Goal: Task Accomplishment & Management: Use online tool/utility

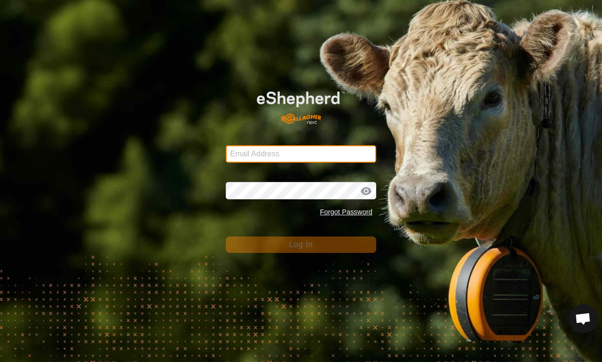
type input "henklise14@gmail.com"
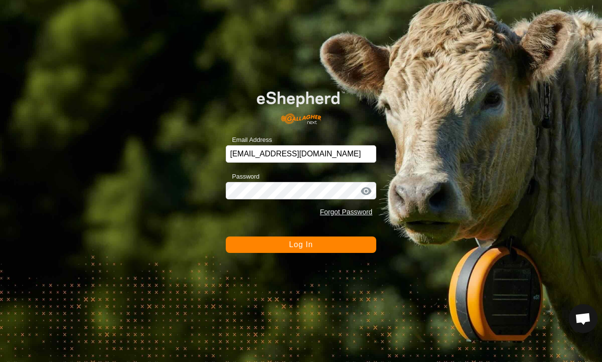
click at [290, 249] on button "Log In" at bounding box center [301, 244] width 150 height 16
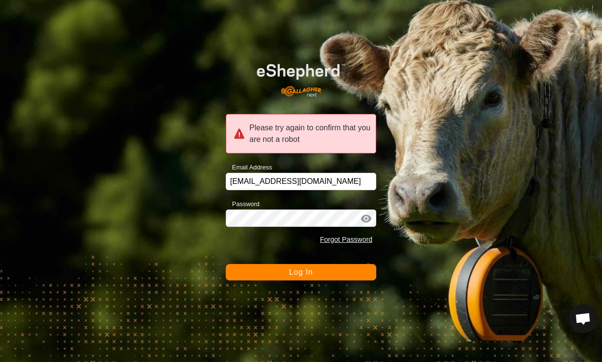
click at [289, 273] on span "Log In" at bounding box center [301, 272] width 24 height 8
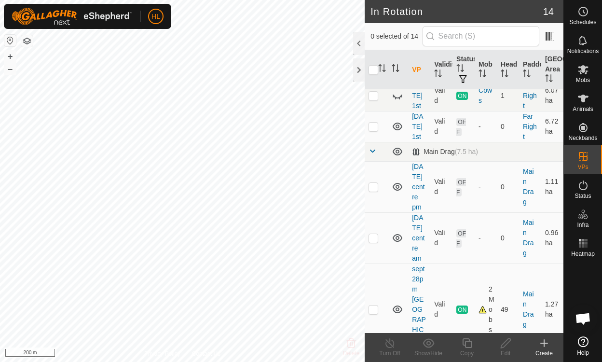
scroll to position [243, 0]
click at [398, 232] on icon at bounding box center [397, 236] width 10 height 8
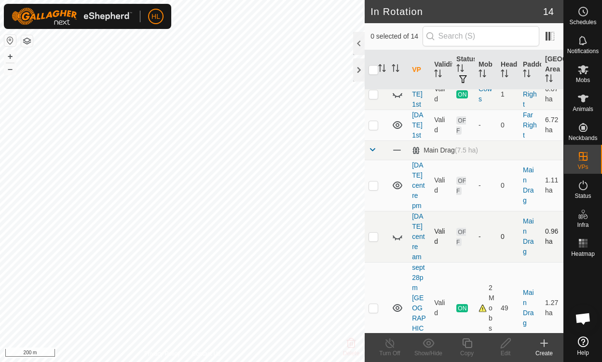
click at [395, 238] on icon at bounding box center [395, 239] width 1 height 2
click at [378, 232] on p-tablecheckbox at bounding box center [373, 236] width 10 height 8
checkbox input "true"
click at [505, 347] on icon at bounding box center [505, 343] width 12 height 12
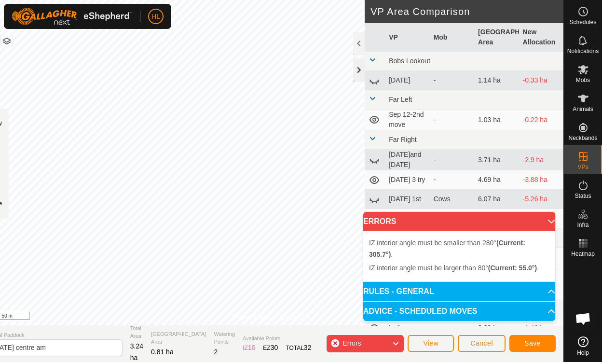
click at [361, 68] on div at bounding box center [359, 69] width 12 height 23
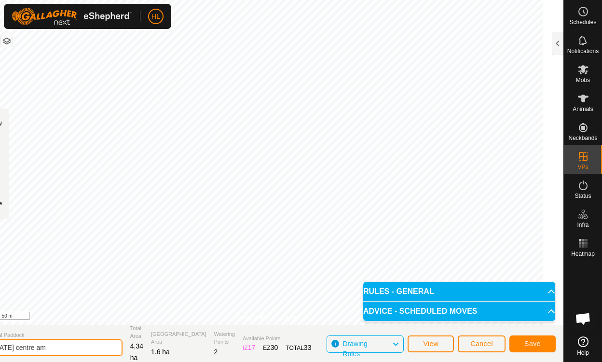
click at [37, 348] on input "[DATE] centre am" at bounding box center [54, 347] width 135 height 17
click at [67, 348] on input "[DATE] centre am" at bounding box center [54, 347] width 135 height 17
type input "[DATE] centre pm"
click at [535, 341] on span "Save" at bounding box center [532, 343] width 16 height 8
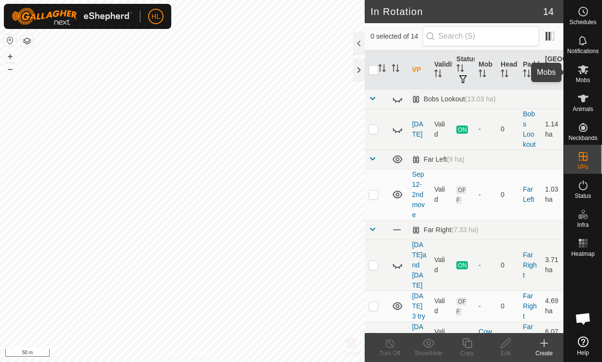
click at [582, 68] on icon at bounding box center [583, 69] width 11 height 9
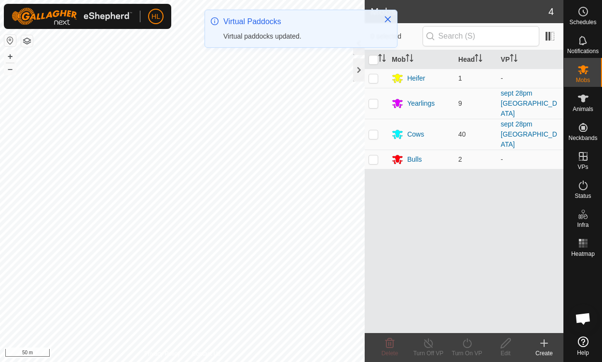
click at [372, 99] on p-checkbox at bounding box center [373, 103] width 10 height 8
checkbox input "true"
click at [373, 130] on p-checkbox at bounding box center [373, 134] width 10 height 8
checkbox input "true"
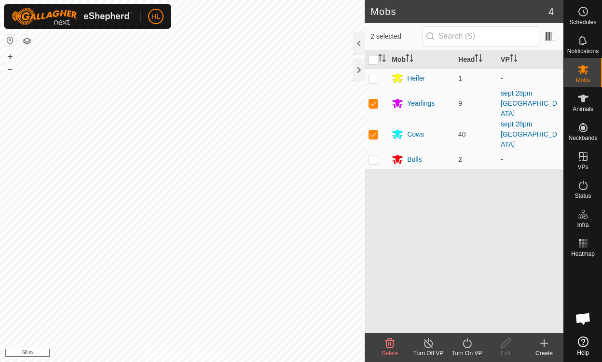
click at [467, 344] on icon at bounding box center [467, 343] width 12 height 12
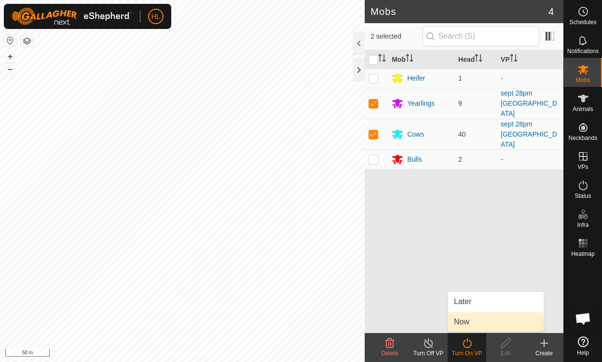
click at [462, 321] on link "Now" at bounding box center [495, 321] width 95 height 19
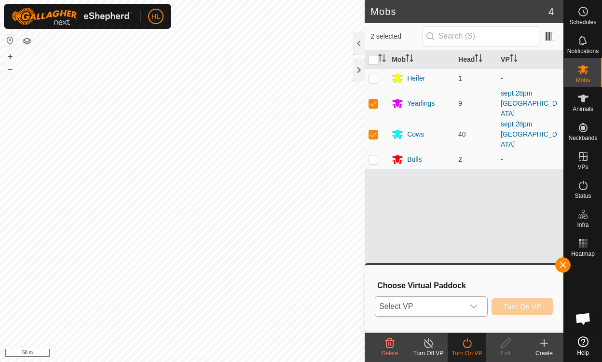
click at [474, 305] on icon "dropdown trigger" at bounding box center [474, 306] width 8 height 8
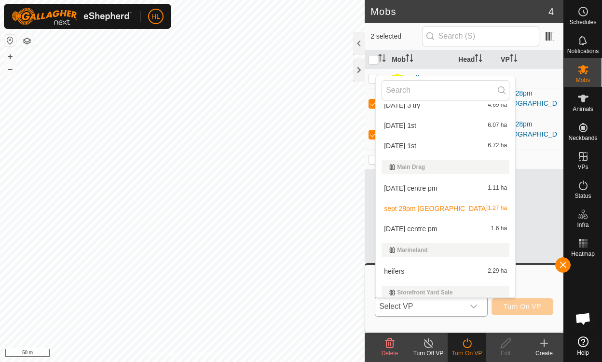
scroll to position [137, 0]
click at [411, 225] on li "[DATE] centre pm 1.6 ha" at bounding box center [445, 227] width 139 height 19
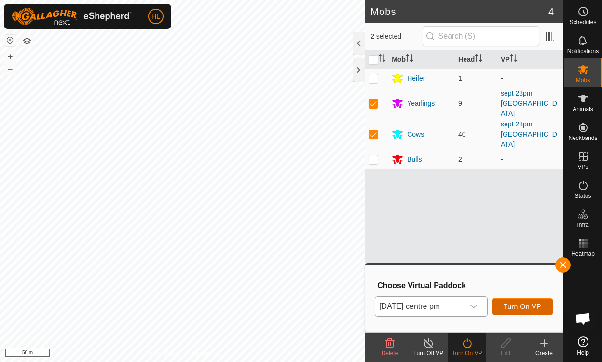
click at [528, 306] on span "Turn On VP" at bounding box center [522, 306] width 38 height 8
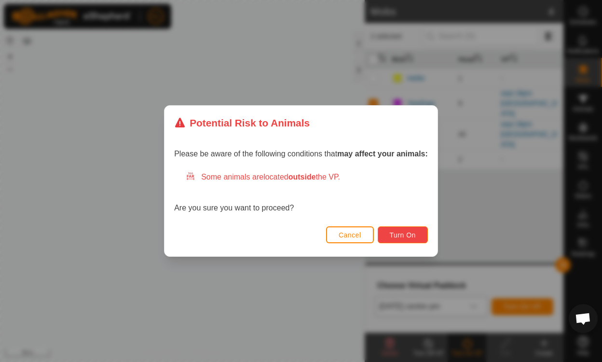
click at [403, 235] on span "Turn On" at bounding box center [403, 235] width 26 height 8
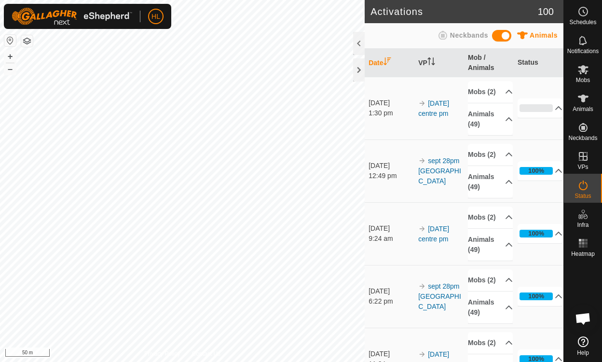
click at [583, 103] on icon at bounding box center [583, 99] width 12 height 12
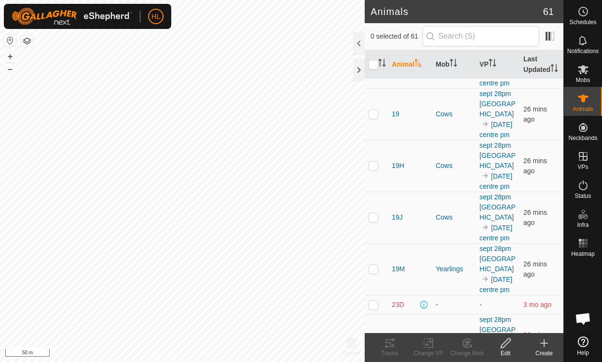
scroll to position [250, 0]
